Goal: Information Seeking & Learning: Learn about a topic

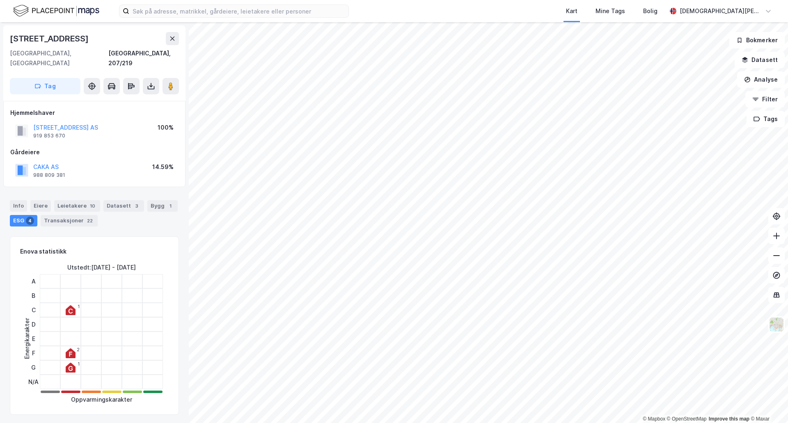
scroll to position [2, 0]
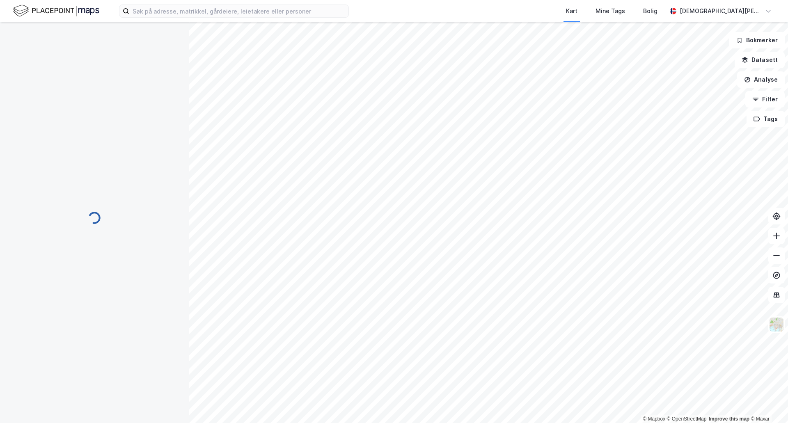
scroll to position [2, 0]
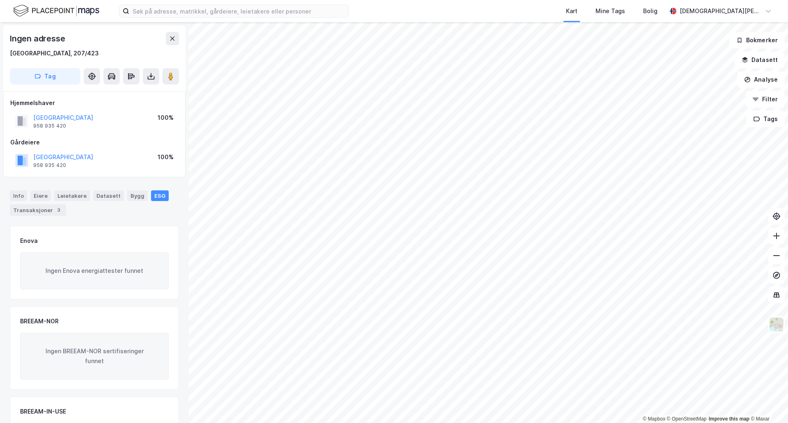
scroll to position [2, 0]
